Goal: Transaction & Acquisition: Purchase product/service

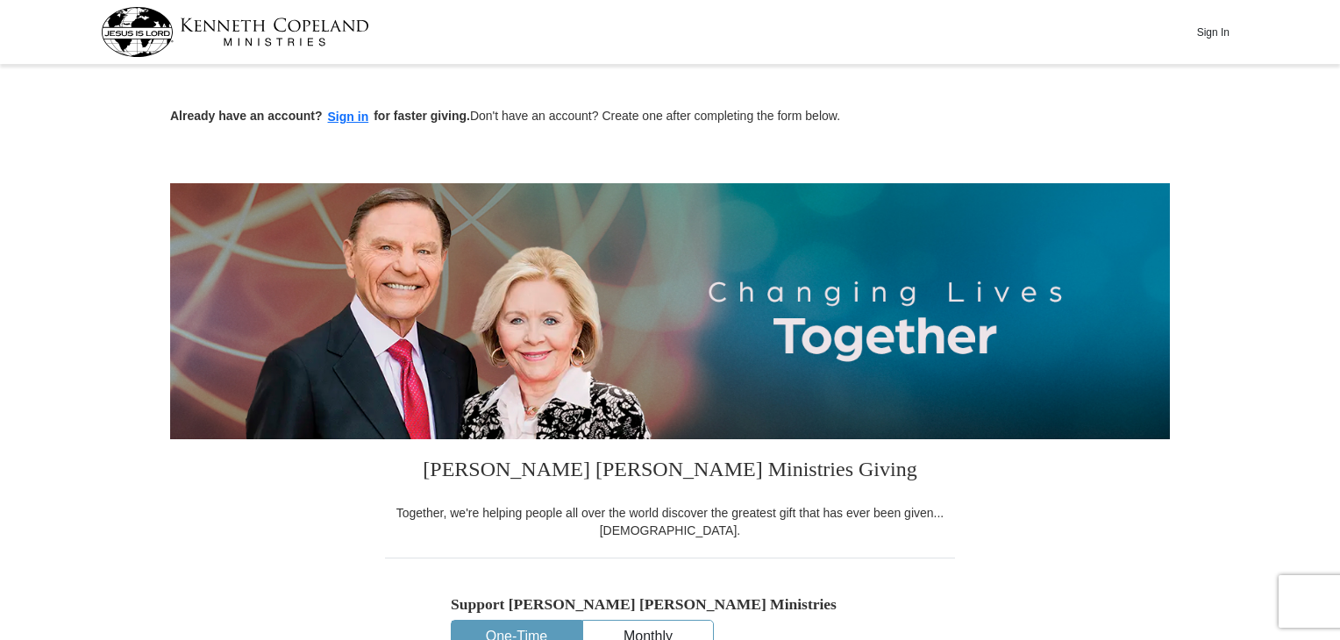
scroll to position [559, 0]
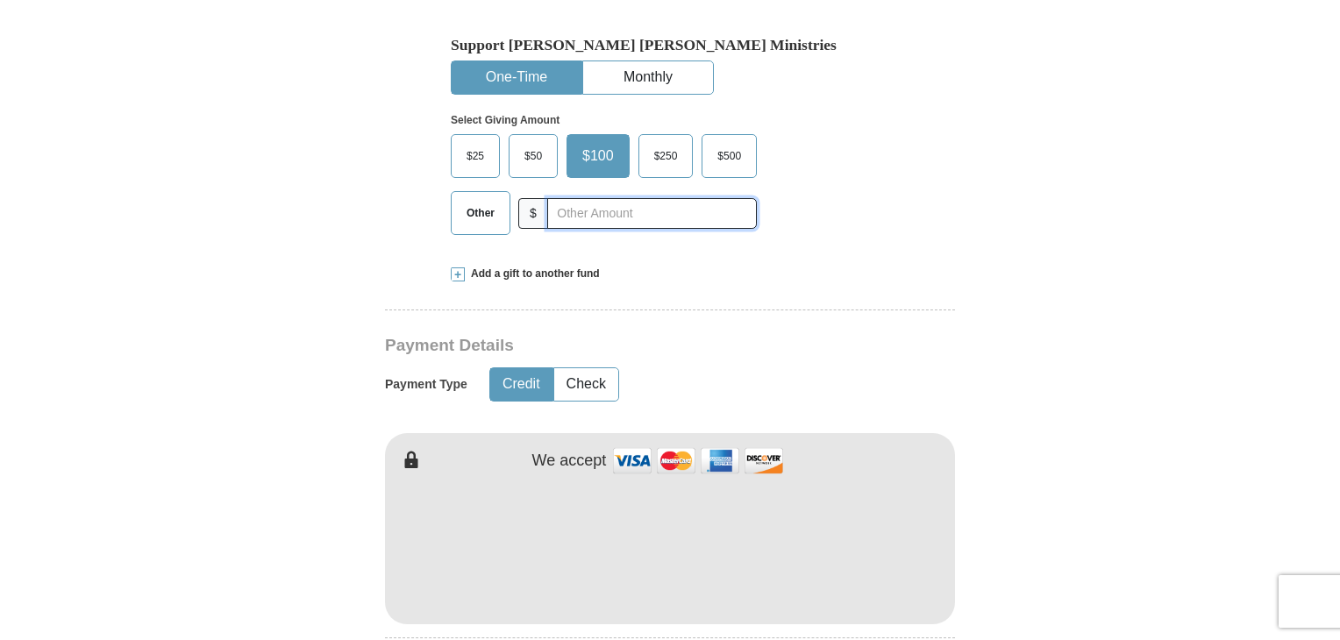
click at [586, 210] on input "text" at bounding box center [652, 213] width 210 height 31
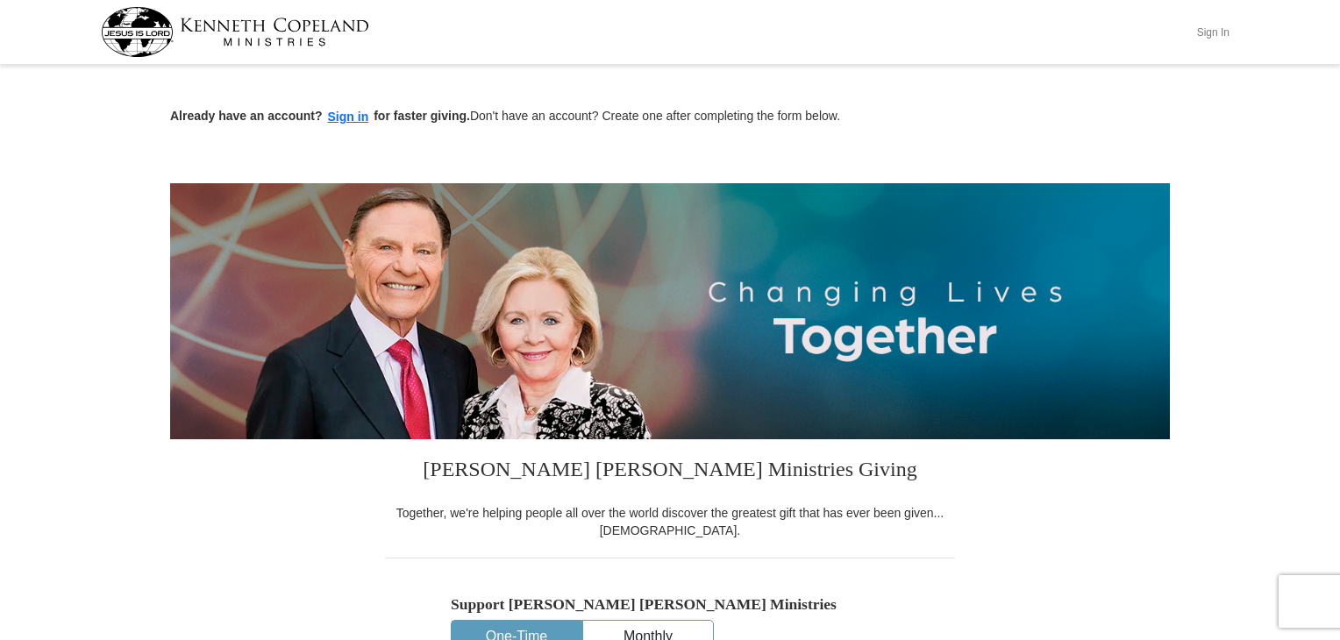
type input "66.10"
click at [1221, 32] on button "Sign In" at bounding box center [1212, 31] width 53 height 27
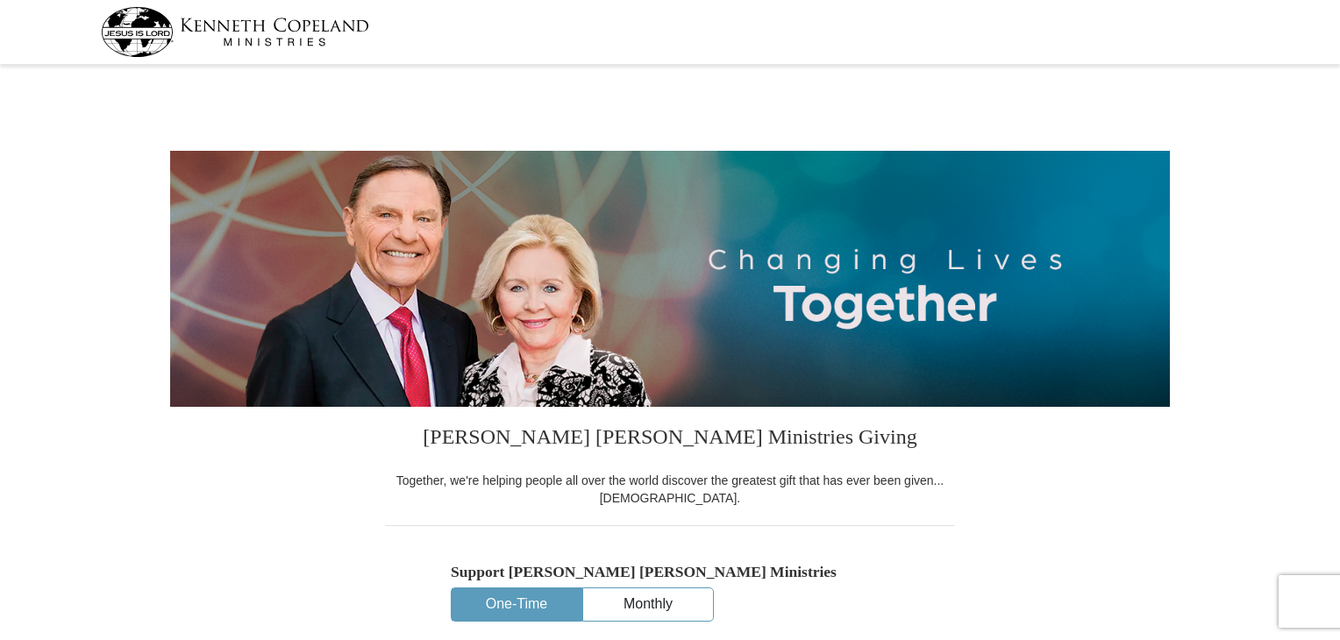
select select "SC"
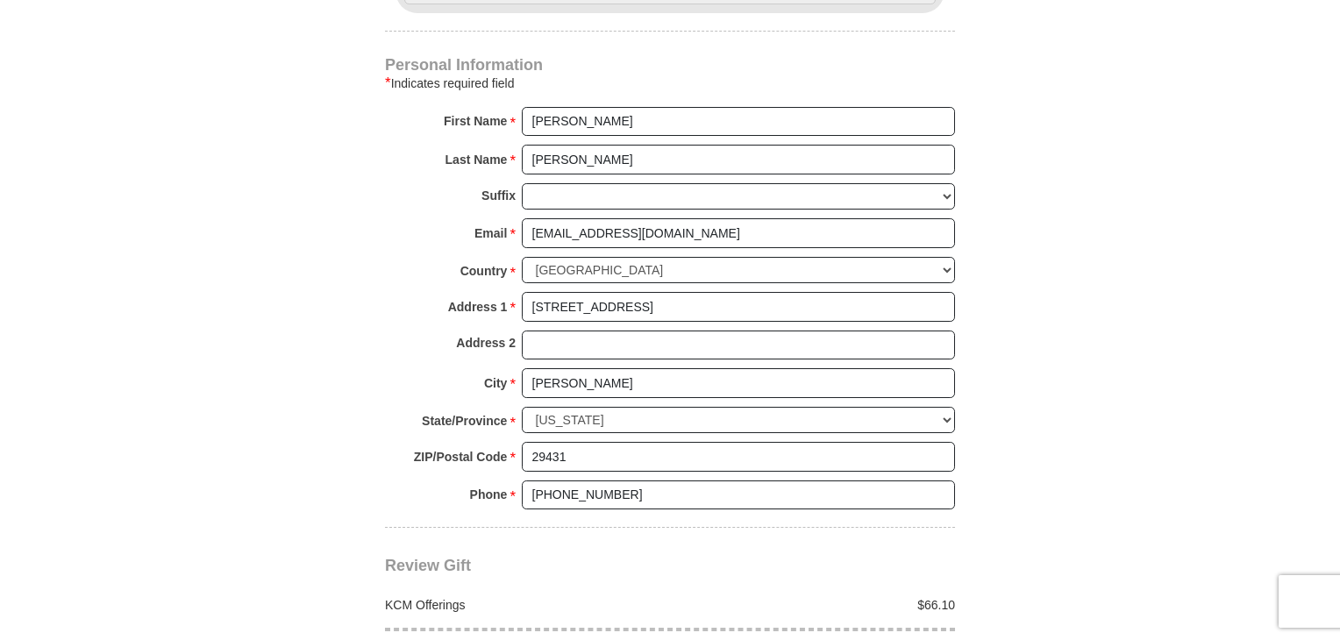
scroll to position [1679, 0]
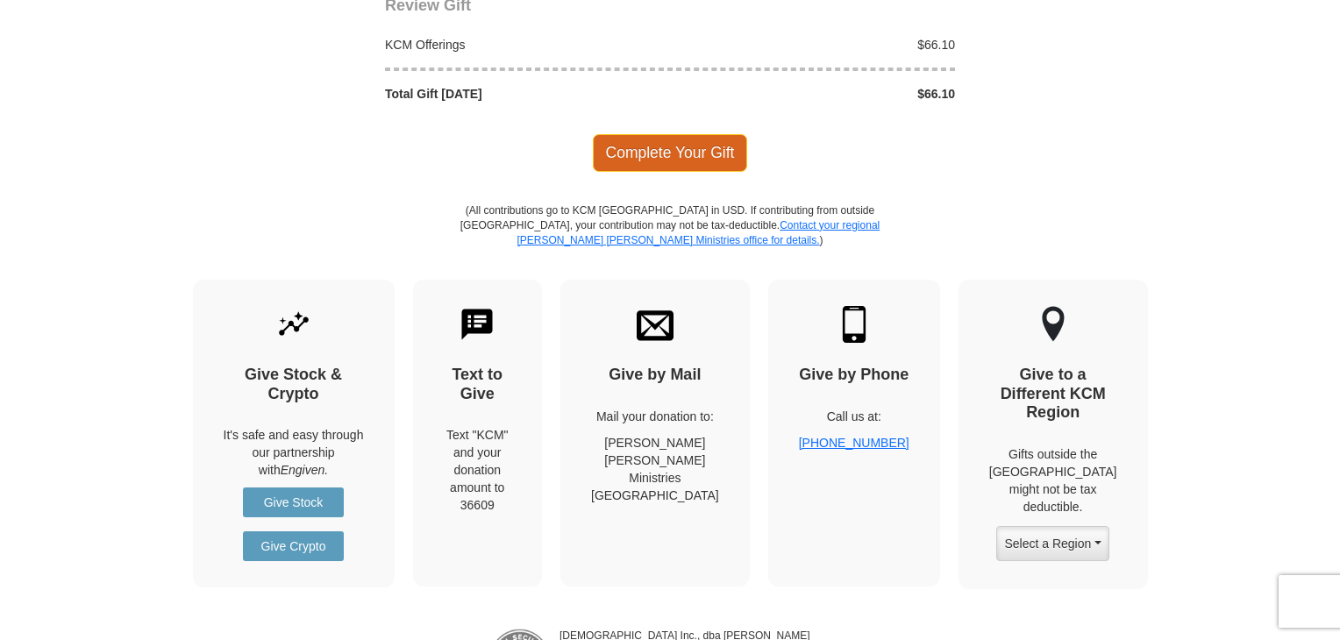
click at [684, 150] on span "Complete Your Gift" at bounding box center [670, 152] width 155 height 37
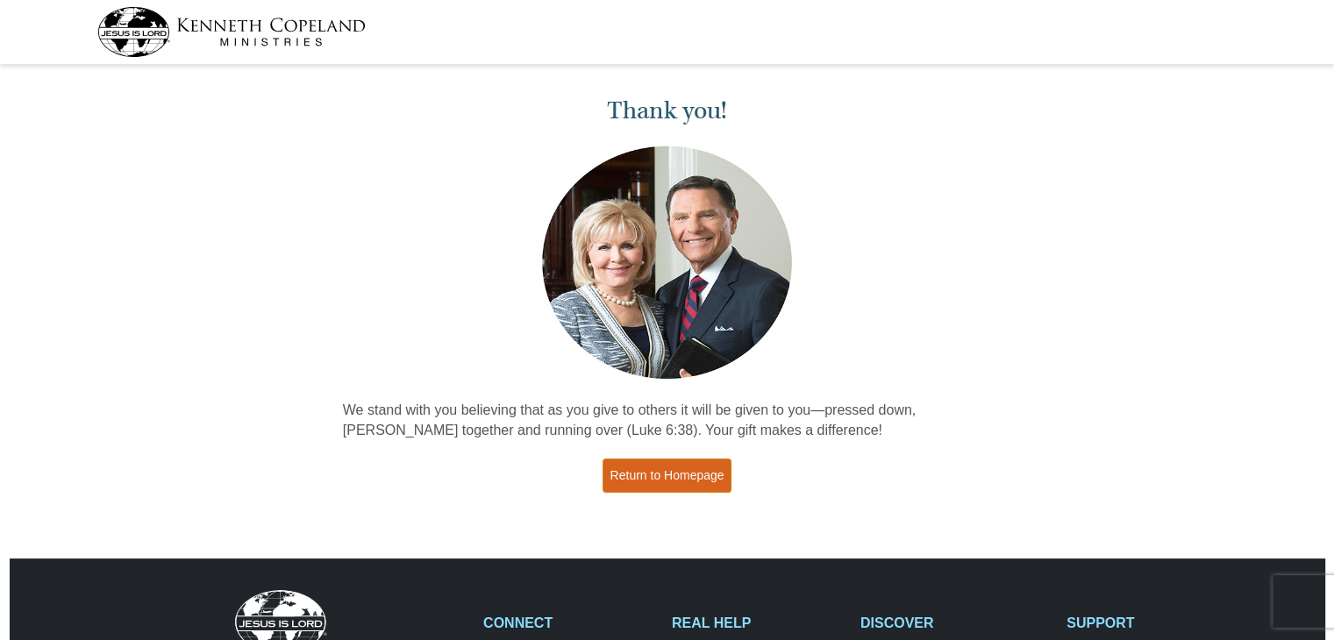
click at [704, 472] on link "Return to Homepage" at bounding box center [667, 476] width 130 height 34
